Goal: Task Accomplishment & Management: Use online tool/utility

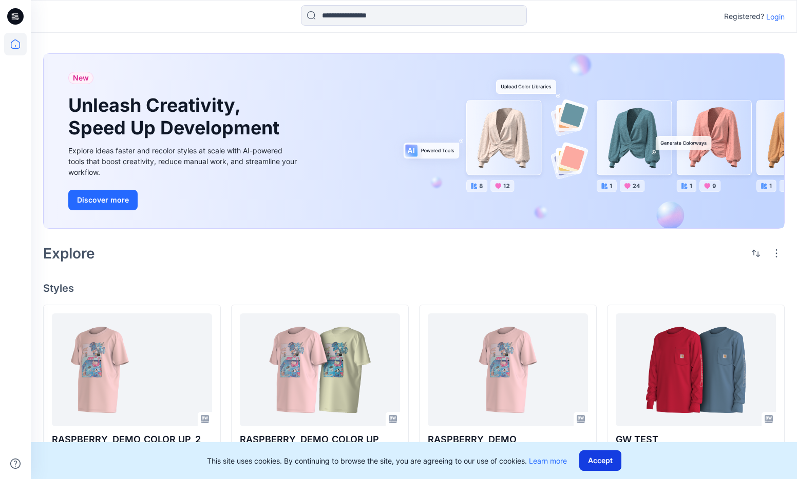
click at [595, 461] on button "Accept" at bounding box center [600, 461] width 42 height 21
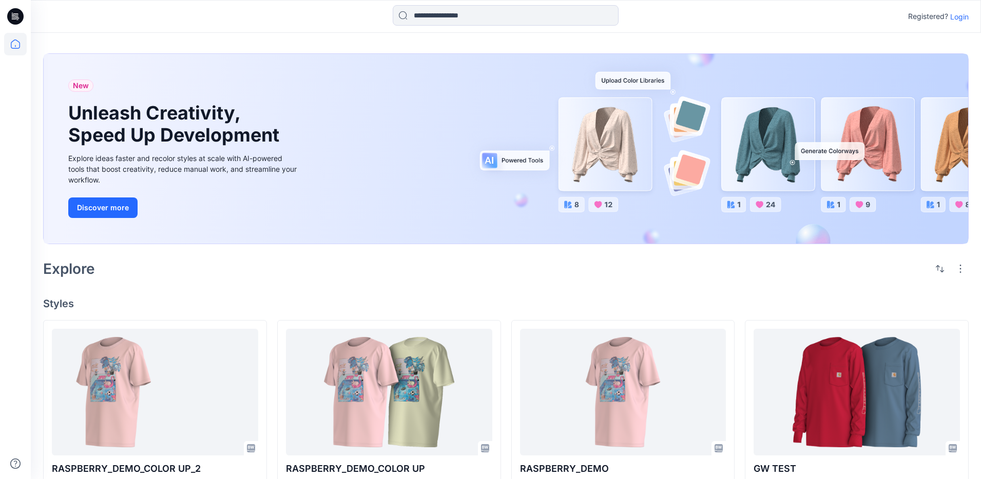
click at [796, 16] on p "Login" at bounding box center [959, 16] width 18 height 11
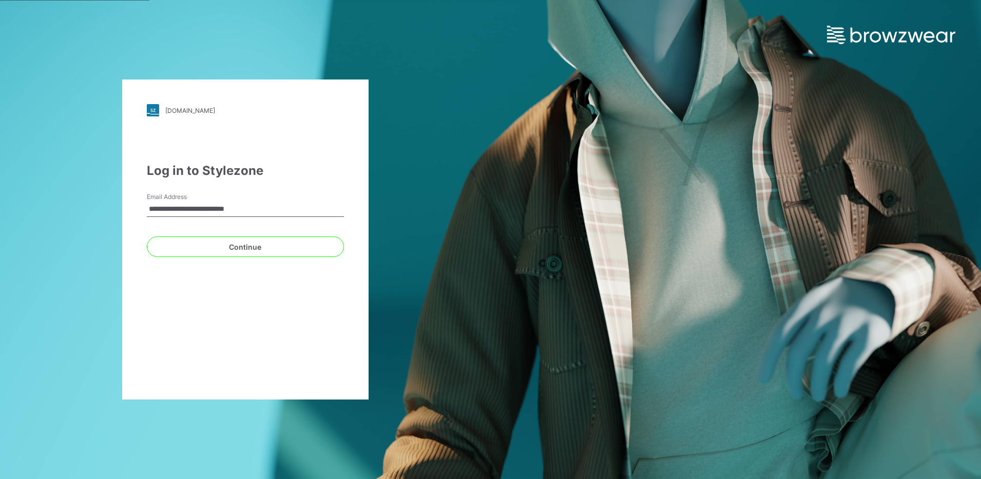
type input "**********"
click at [147, 237] on button "Continue" at bounding box center [245, 247] width 197 height 21
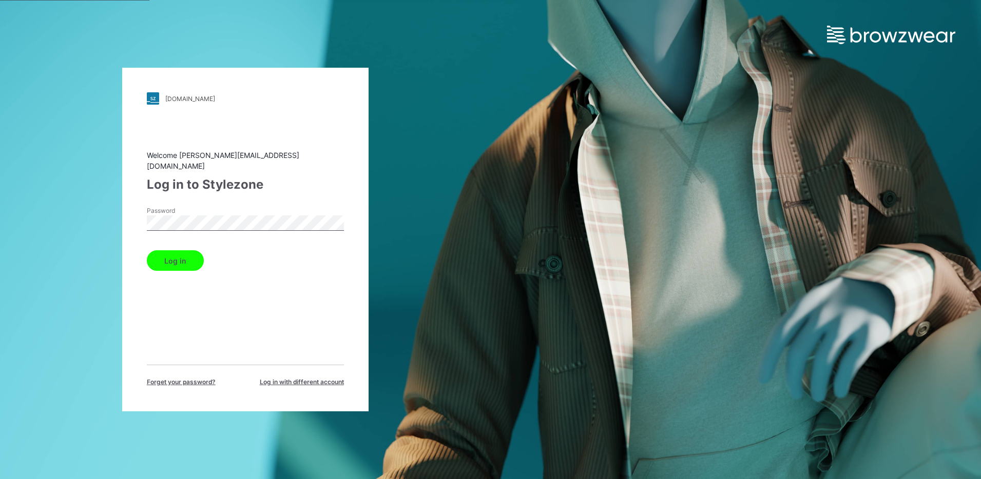
click at [174, 252] on button "Log in" at bounding box center [175, 260] width 57 height 21
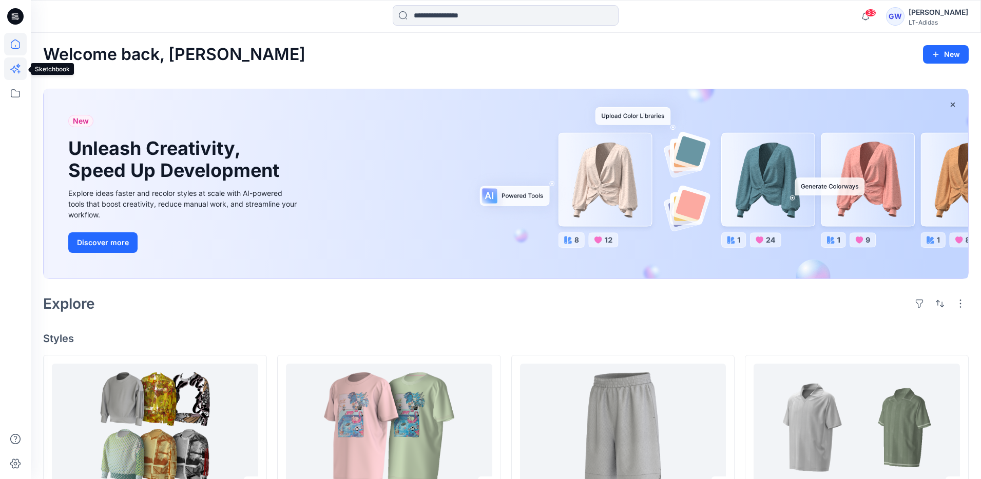
click at [19, 75] on icon at bounding box center [15, 68] width 23 height 23
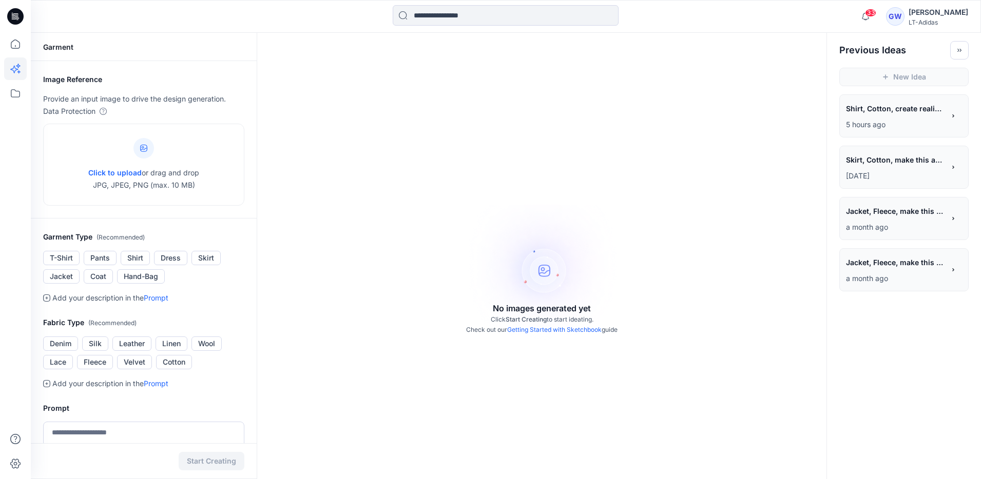
click at [796, 158] on span "Skirt, Cotton, make this an all over print on an [PERSON_NAME] skirt" at bounding box center [895, 159] width 98 height 15
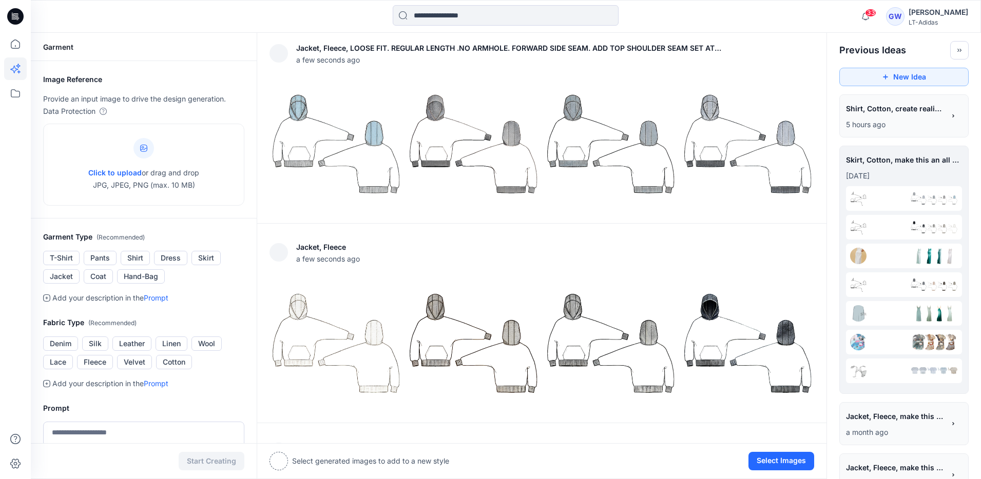
click at [796, 122] on p "5 hours ago" at bounding box center [895, 125] width 99 height 12
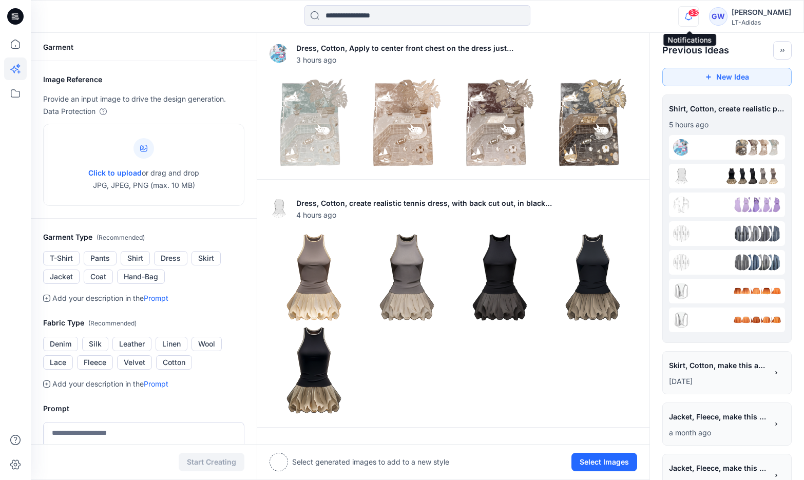
click at [688, 20] on icon "button" at bounding box center [688, 20] width 3 height 2
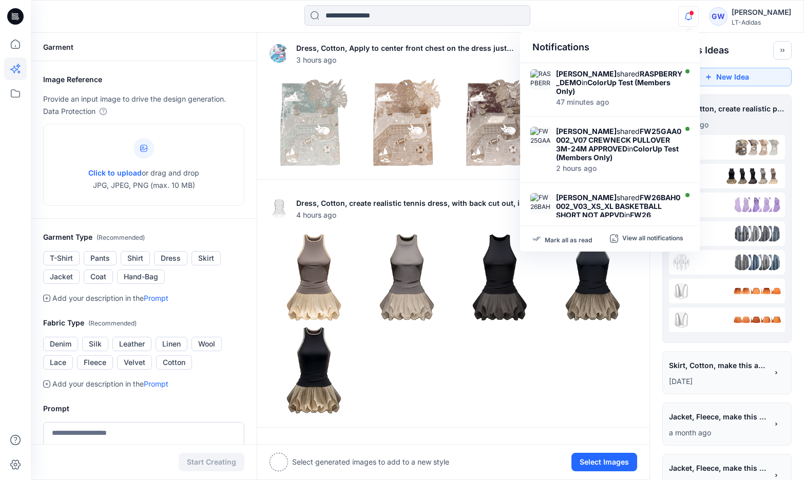
click at [687, 18] on icon "button" at bounding box center [689, 16] width 20 height 21
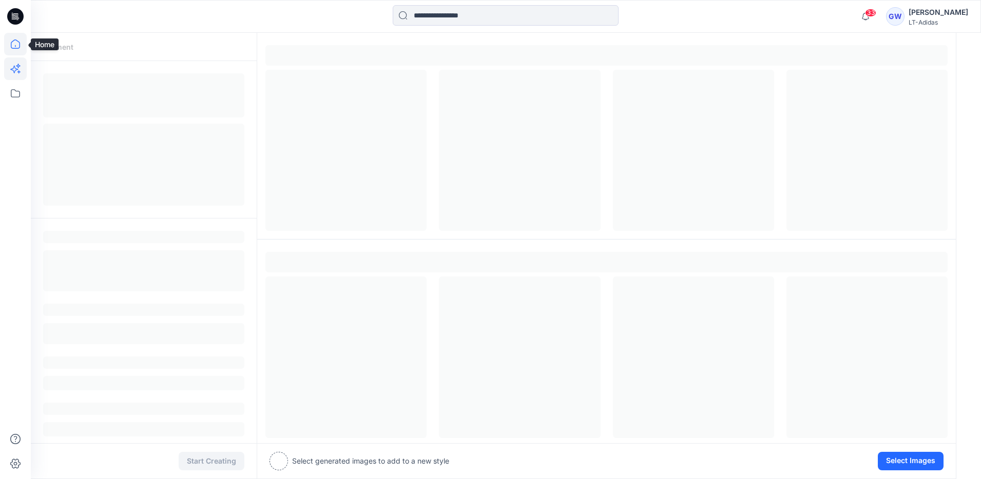
click at [17, 44] on icon at bounding box center [15, 44] width 23 height 23
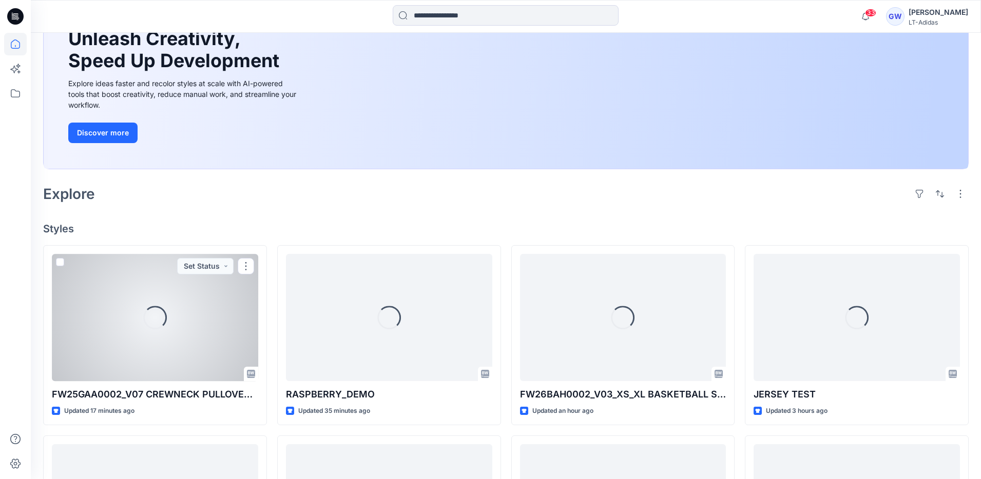
scroll to position [111, 0]
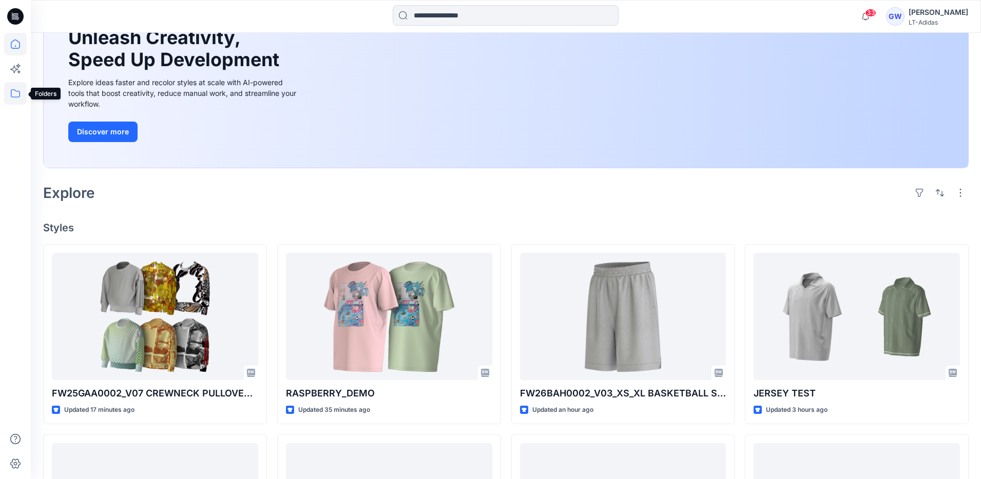
click at [20, 93] on icon at bounding box center [15, 93] width 9 height 8
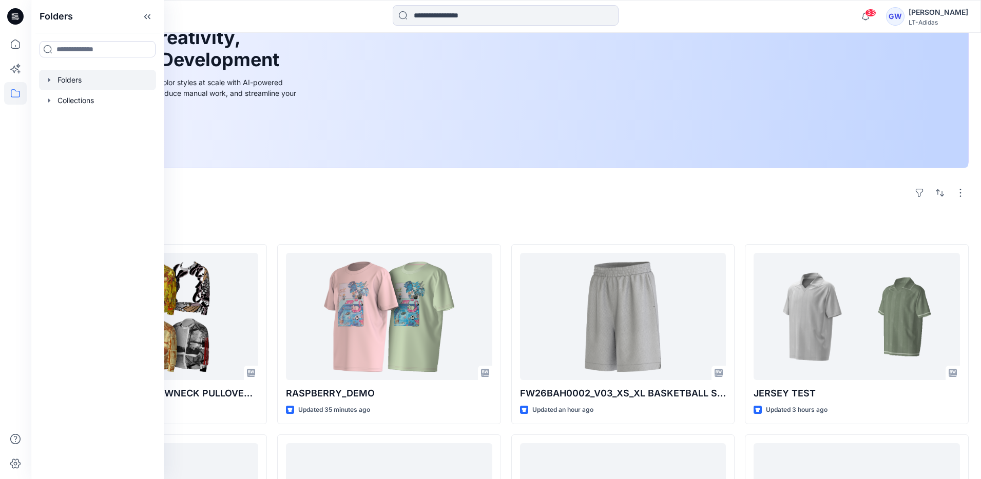
click at [51, 82] on icon "button" at bounding box center [49, 80] width 8 height 8
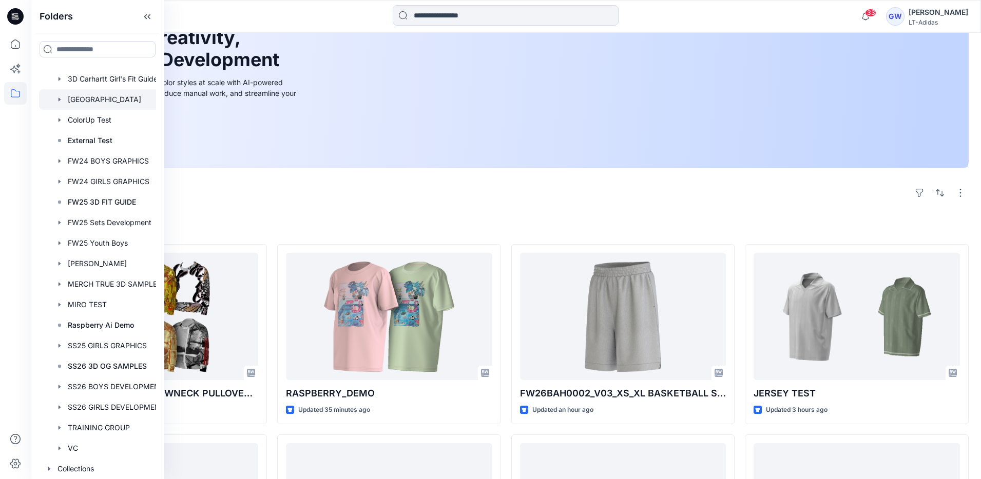
scroll to position [133, 0]
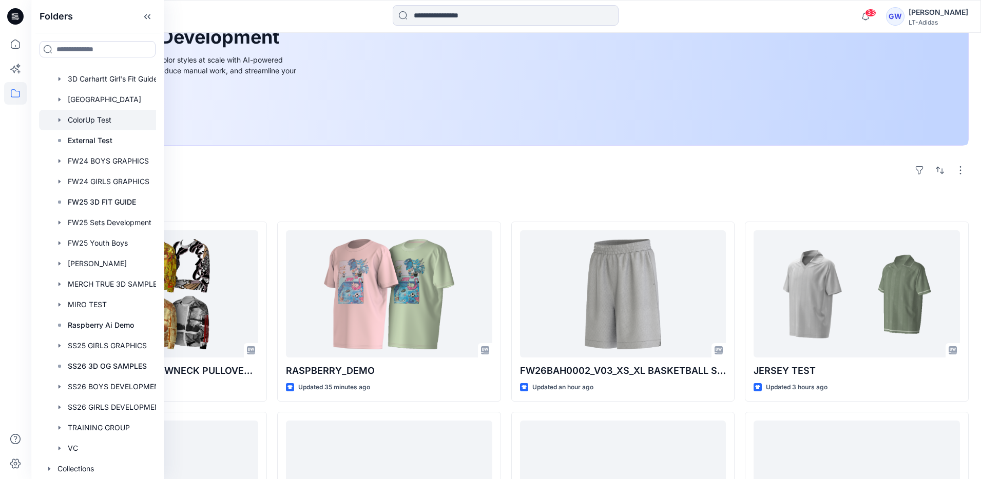
click at [94, 123] on div at bounding box center [105, 120] width 132 height 21
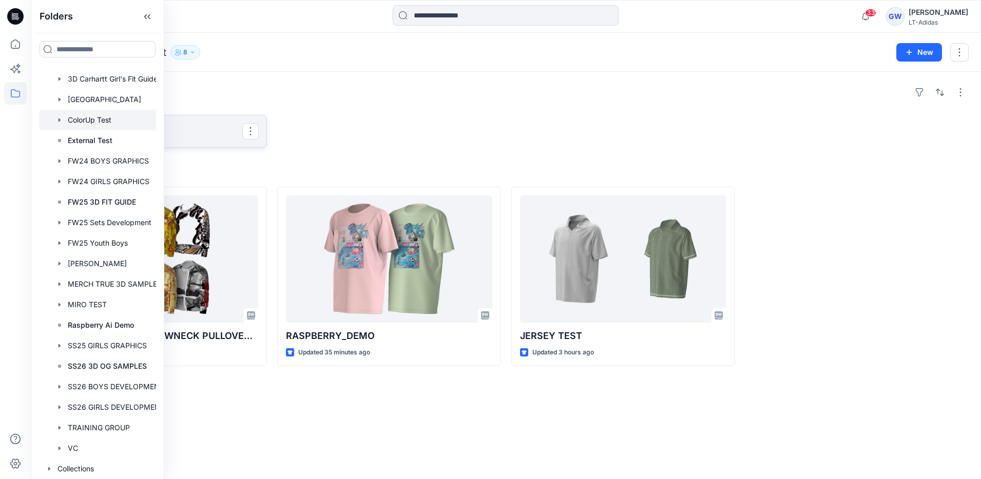
click at [211, 127] on p "ColorUp Test Board" at bounding box center [154, 131] width 177 height 14
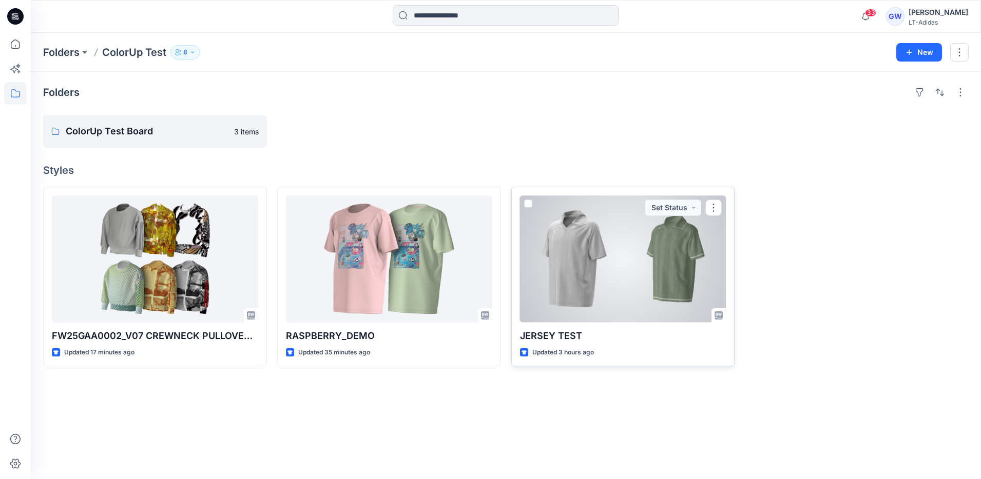
click at [632, 259] on div at bounding box center [623, 259] width 206 height 127
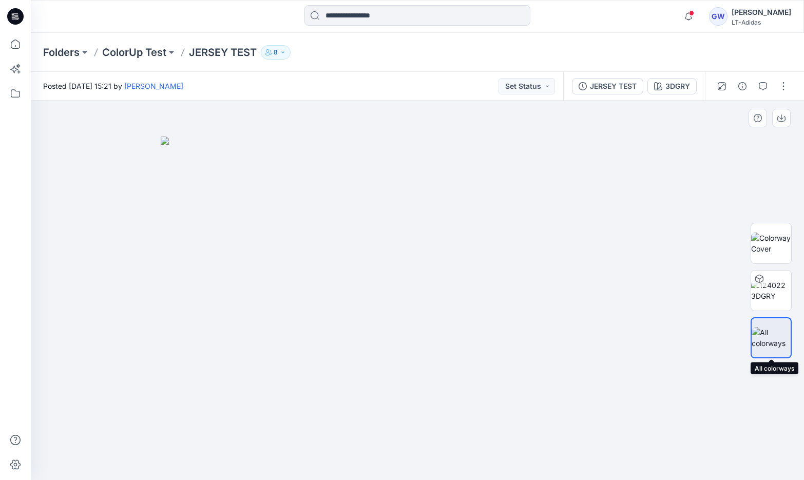
click at [773, 335] on img at bounding box center [770, 338] width 39 height 22
click at [781, 86] on button "button" at bounding box center [783, 86] width 16 height 16
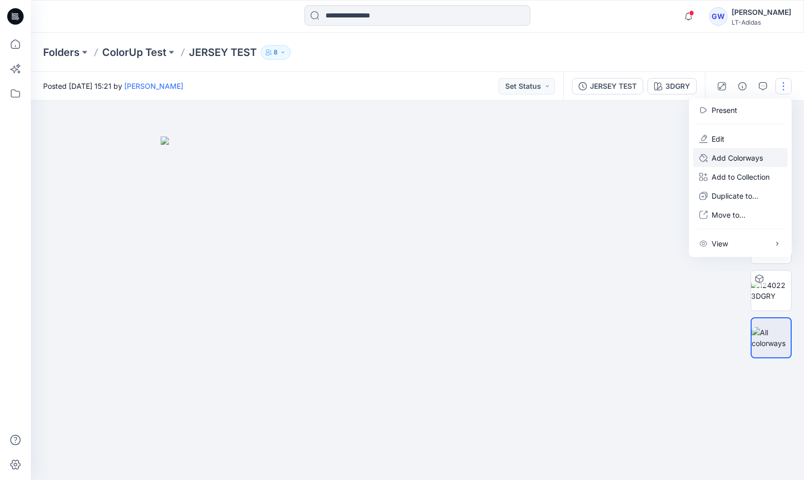
click at [755, 159] on p "Add Colorways" at bounding box center [736, 157] width 51 height 11
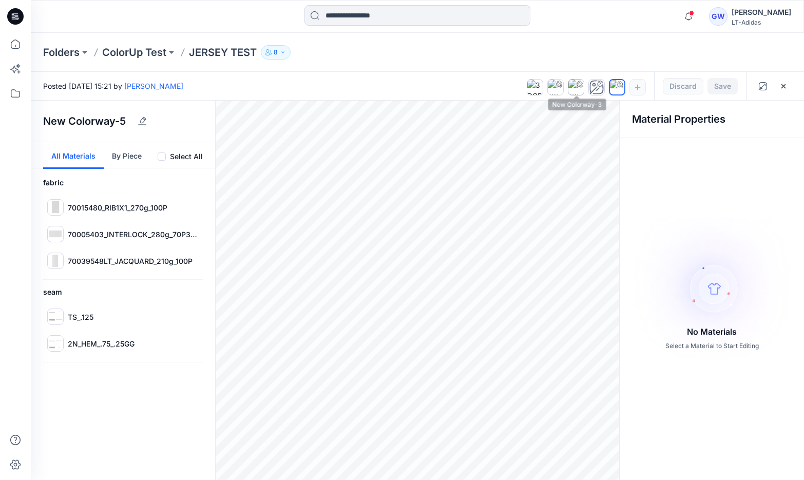
click at [578, 85] on icon at bounding box center [579, 84] width 6 height 6
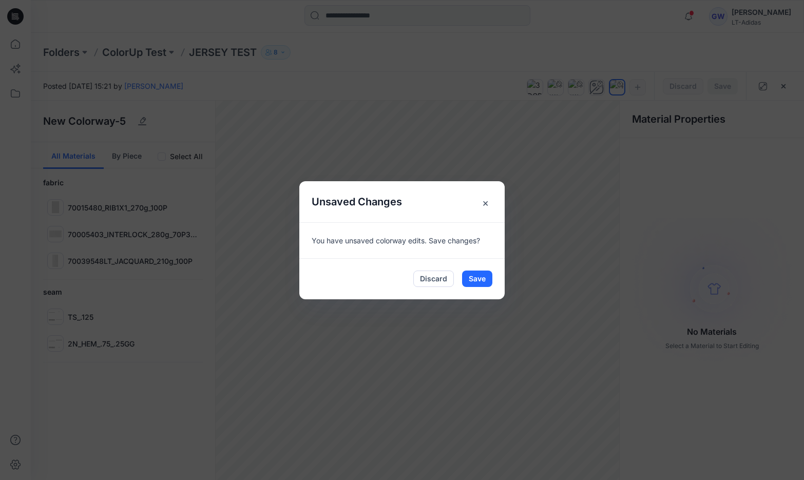
click at [488, 202] on span "×" at bounding box center [485, 203] width 18 height 18
